Goal: Understand process/instructions

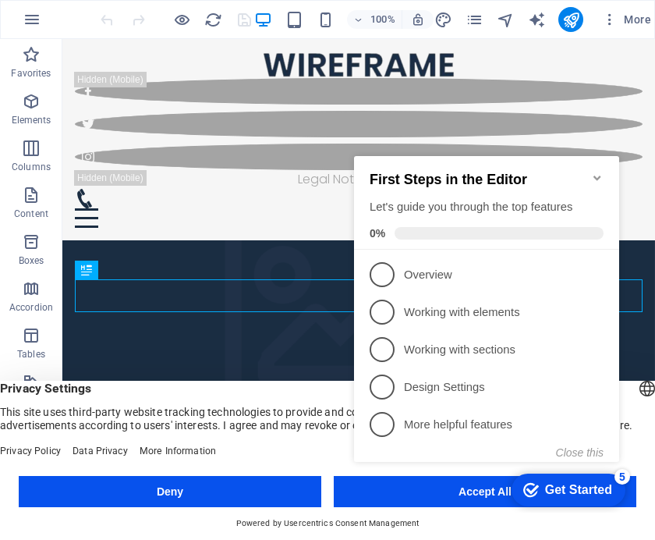
click at [582, 494] on div "Get Started" at bounding box center [578, 490] width 67 height 14
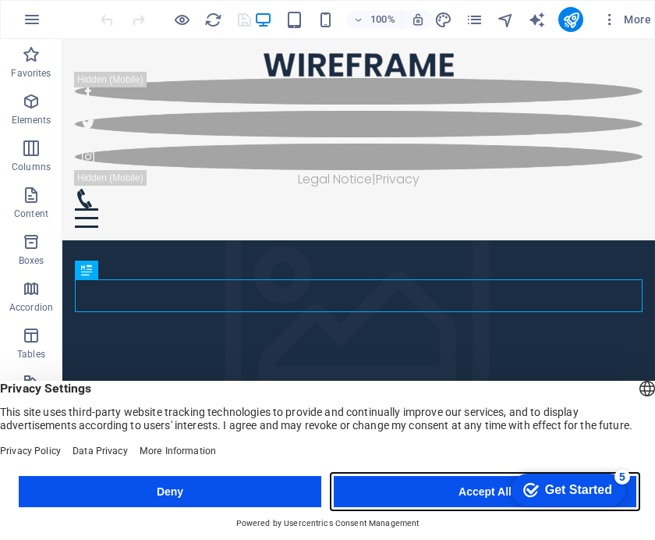
click at [429, 499] on button "Accept All" at bounding box center [485, 491] width 303 height 31
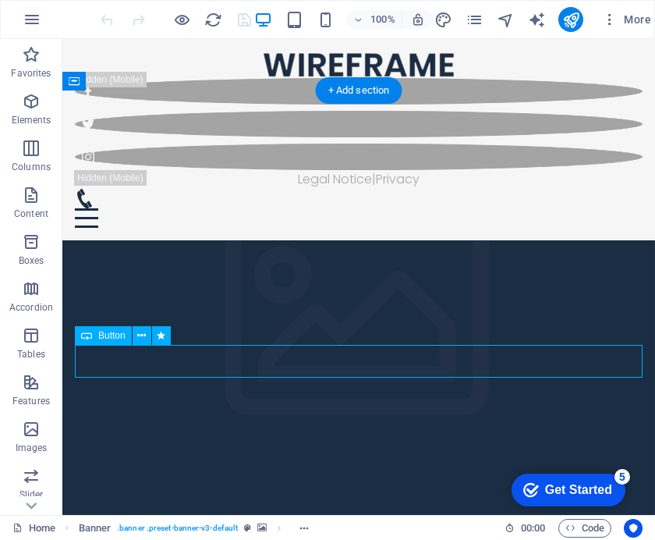
click at [584, 487] on div "Get Started" at bounding box center [578, 490] width 67 height 14
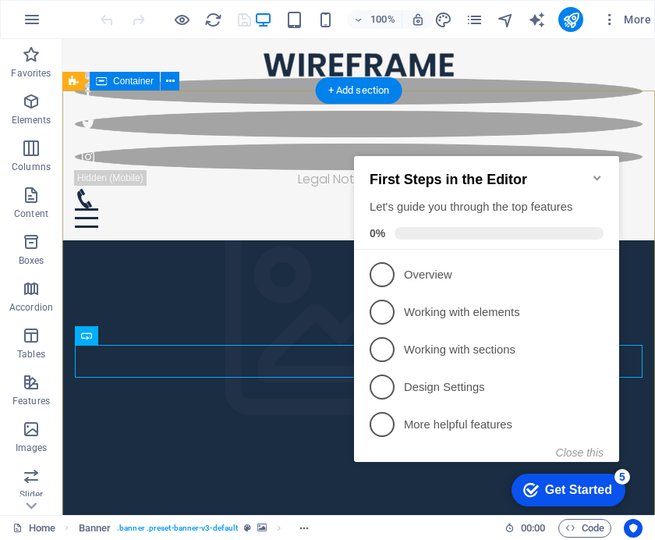
click at [394, 278] on link "1 Overview - incomplete" at bounding box center [487, 274] width 234 height 25
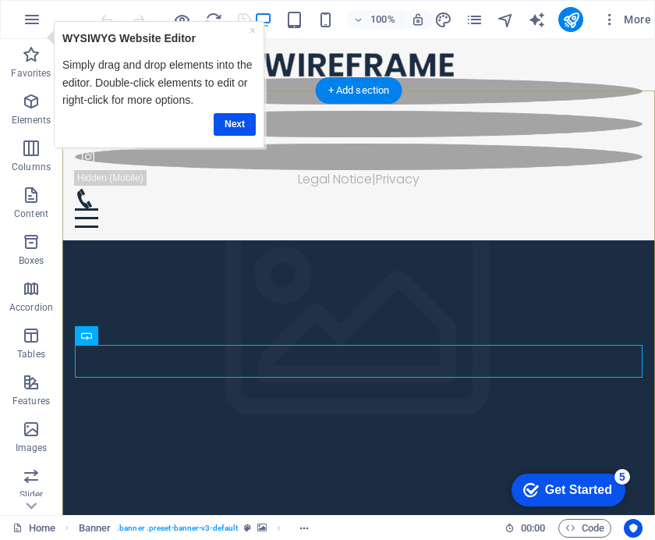
click at [236, 133] on link "Next" at bounding box center [235, 124] width 42 height 23
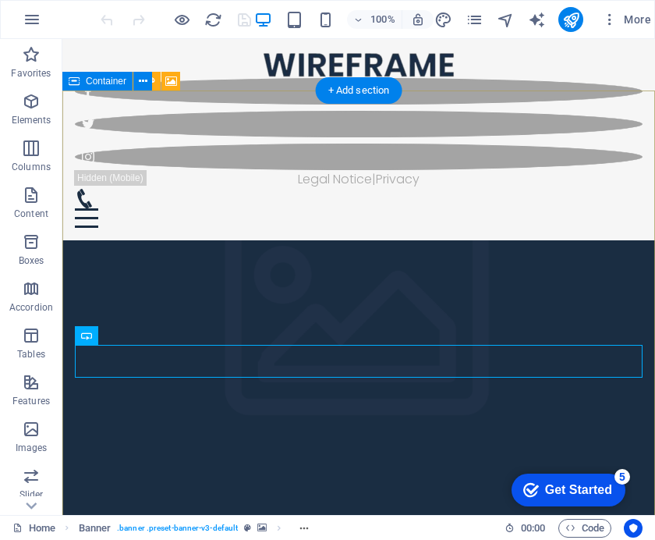
click at [35, 108] on icon "button" at bounding box center [31, 101] width 19 height 19
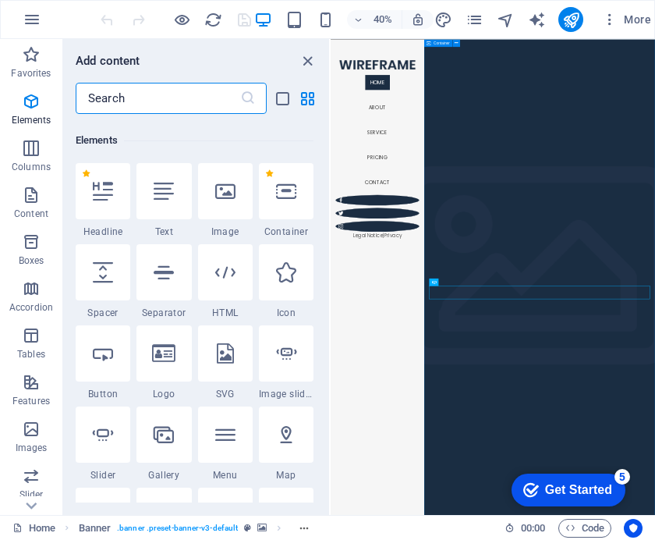
scroll to position [166, 0]
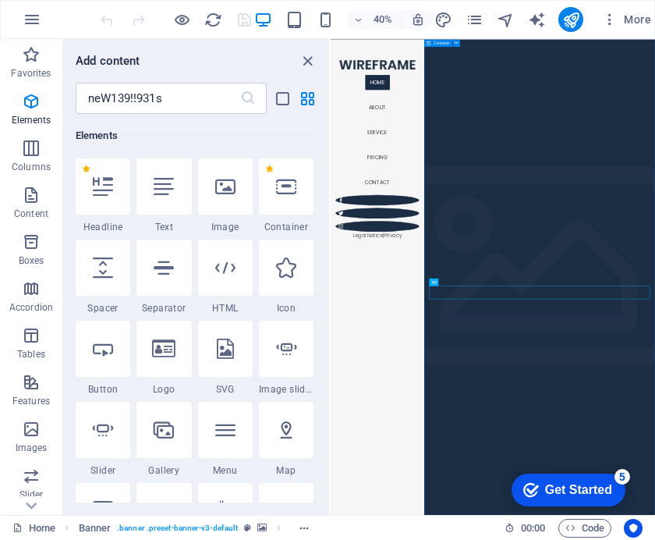
type input "neW139!!931s"
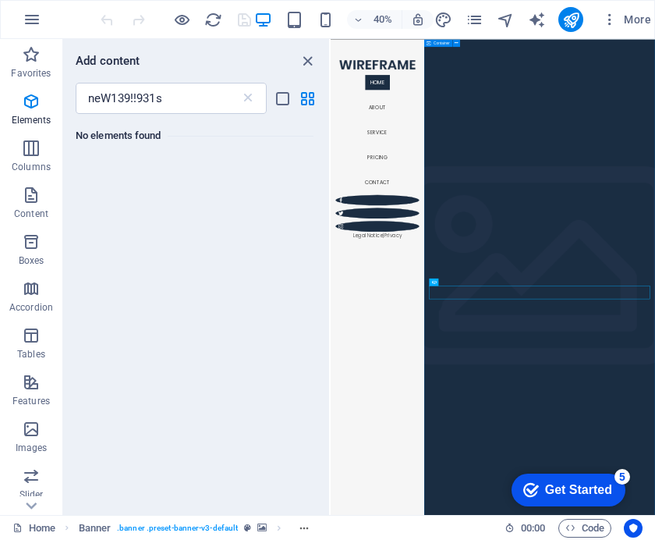
scroll to position [0, 0]
click at [40, 161] on p "Columns" at bounding box center [31, 167] width 39 height 12
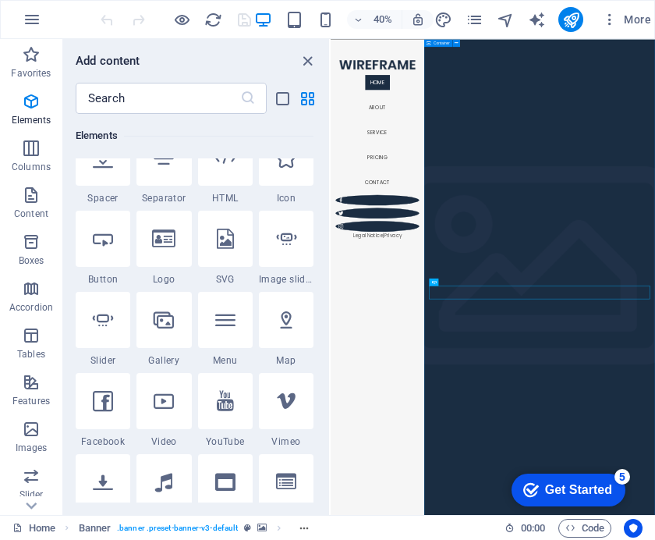
click at [315, 58] on icon "close panel" at bounding box center [308, 61] width 18 height 18
